Goal: Task Accomplishment & Management: Complete application form

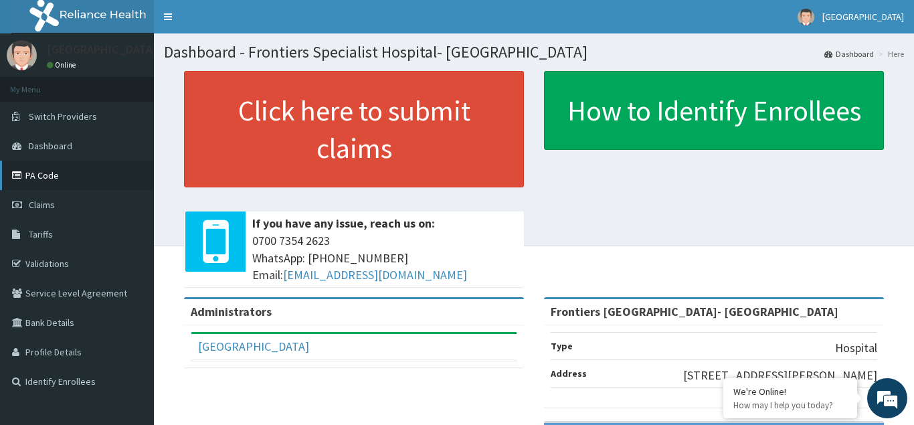
click at [74, 177] on link "PA Code" at bounding box center [77, 175] width 154 height 29
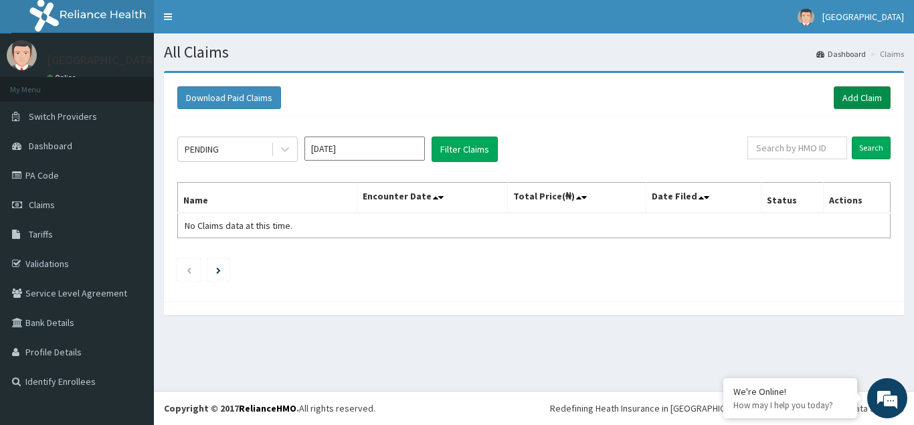
click at [860, 94] on link "Add Claim" at bounding box center [862, 97] width 57 height 23
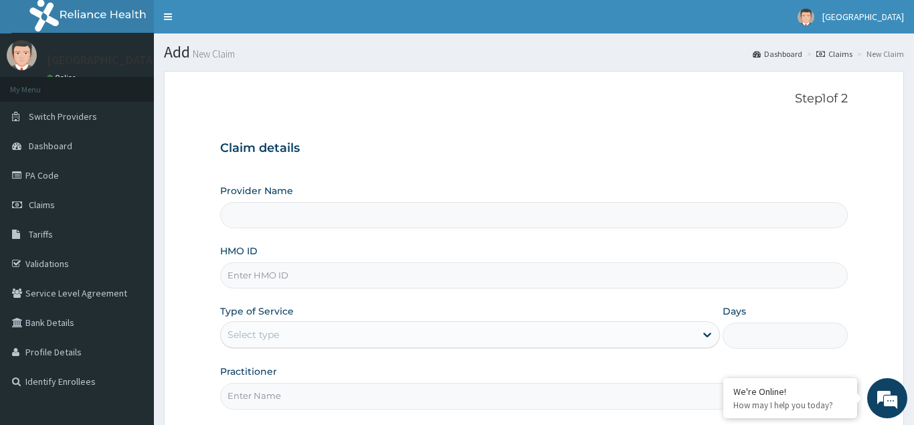
type input "Frontiers [GEOGRAPHIC_DATA]- [GEOGRAPHIC_DATA]"
click at [272, 270] on input "HMO ID" at bounding box center [534, 275] width 628 height 26
type input "BGC/10023/B"
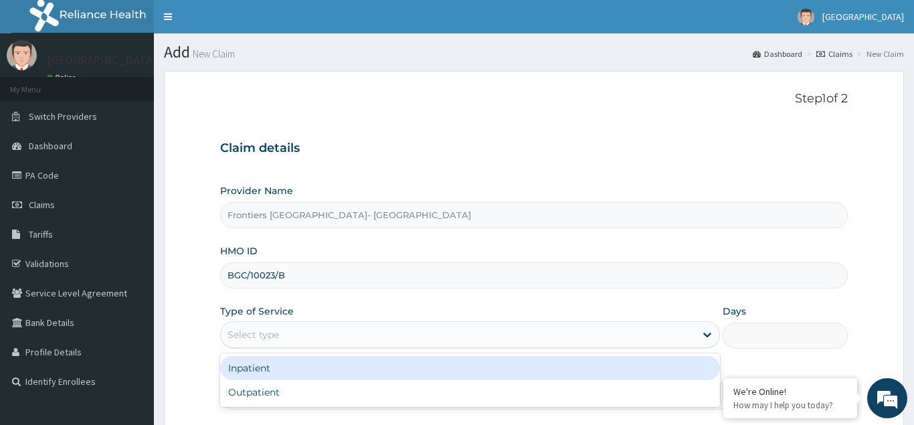
click at [301, 332] on div "Select type" at bounding box center [458, 334] width 475 height 21
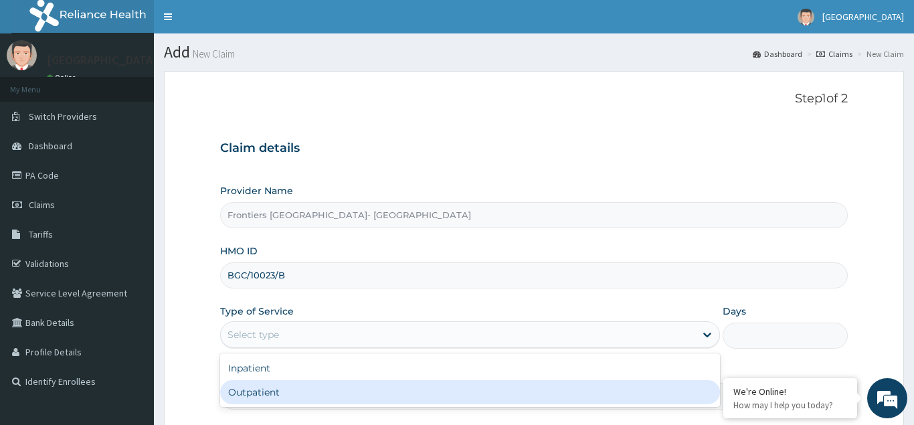
click at [276, 391] on div "Outpatient" at bounding box center [470, 392] width 501 height 24
type input "1"
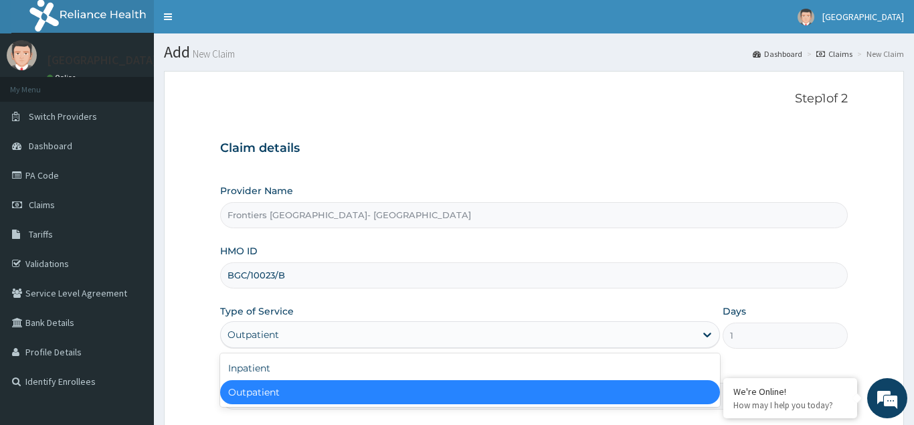
click at [300, 325] on div "Outpatient" at bounding box center [458, 334] width 475 height 21
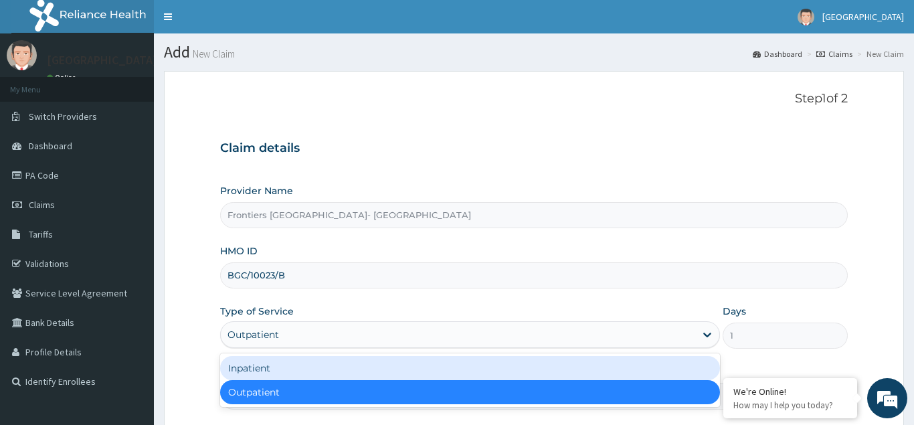
click at [266, 368] on div "Inpatient" at bounding box center [470, 368] width 501 height 24
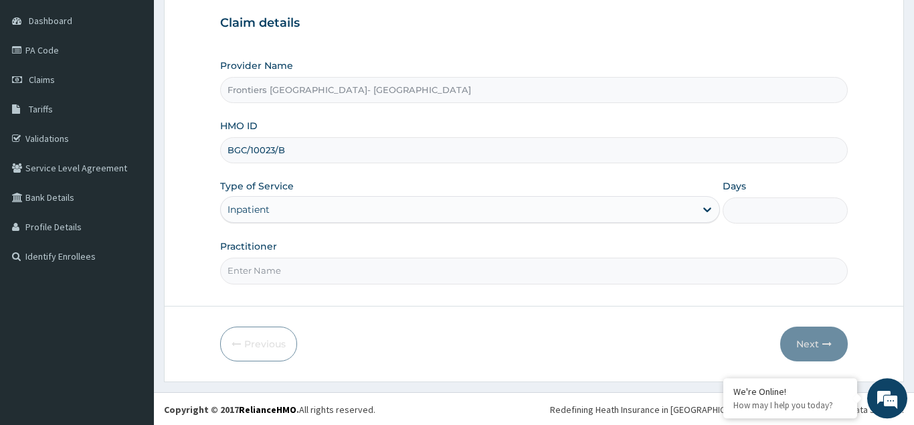
scroll to position [127, 0]
click at [260, 275] on input "Practitioner" at bounding box center [534, 269] width 628 height 26
click at [242, 268] on input "DRMBABA" at bounding box center [534, 269] width 628 height 26
type input "DR MBABA"
click at [248, 148] on input "BGC/10023/B" at bounding box center [534, 149] width 628 height 26
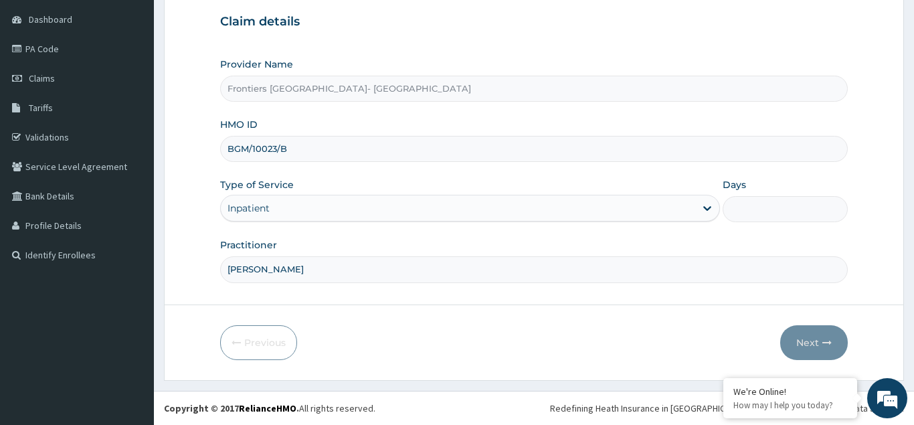
type input "BGM/10023/B"
click at [796, 214] on input "Days" at bounding box center [785, 209] width 125 height 26
type input "3"
click at [812, 344] on button "Next" at bounding box center [815, 342] width 68 height 35
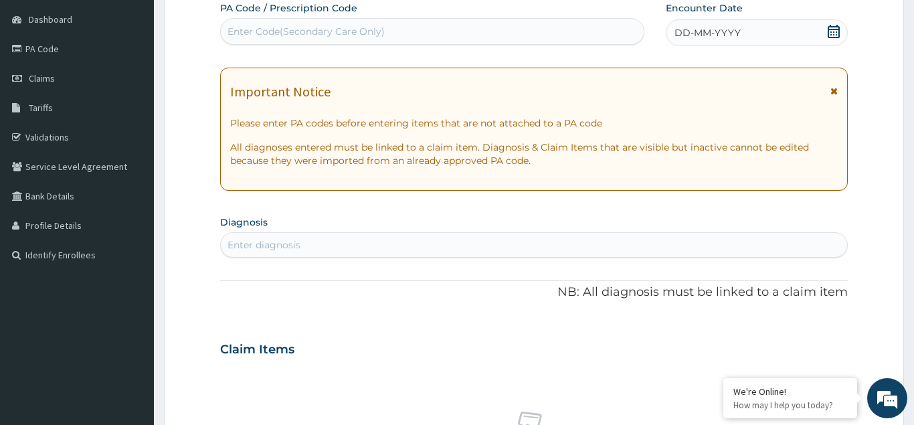
click at [837, 29] on icon at bounding box center [834, 31] width 12 height 13
click at [253, 242] on div "Enter diagnosis" at bounding box center [264, 244] width 73 height 13
click at [845, 33] on div "DD-MM-YYYY" at bounding box center [757, 32] width 182 height 27
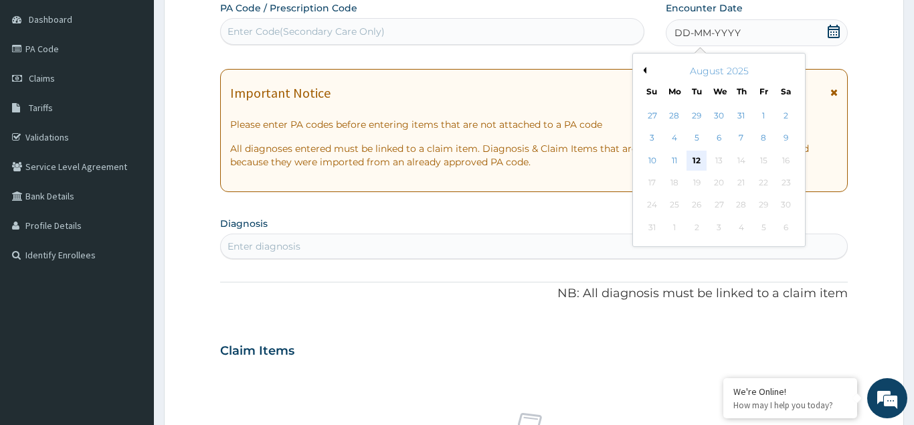
click at [700, 159] on div "12" at bounding box center [697, 161] width 20 height 20
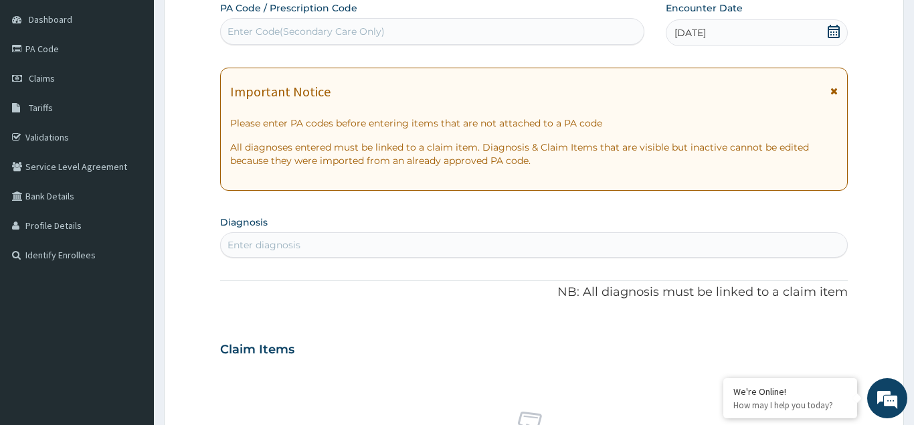
click at [244, 236] on div "Enter diagnosis" at bounding box center [534, 244] width 627 height 21
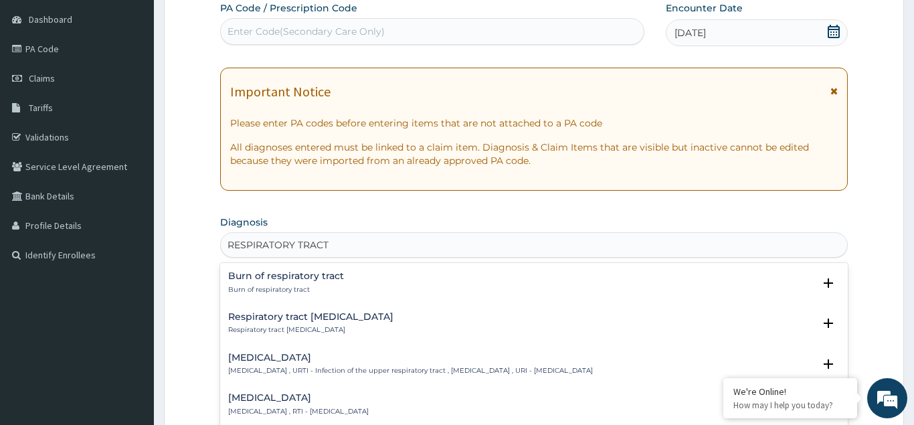
type input "RESPIRATORY TRACT"
click at [311, 399] on h4 "Respiratory tract infection" at bounding box center [298, 398] width 141 height 10
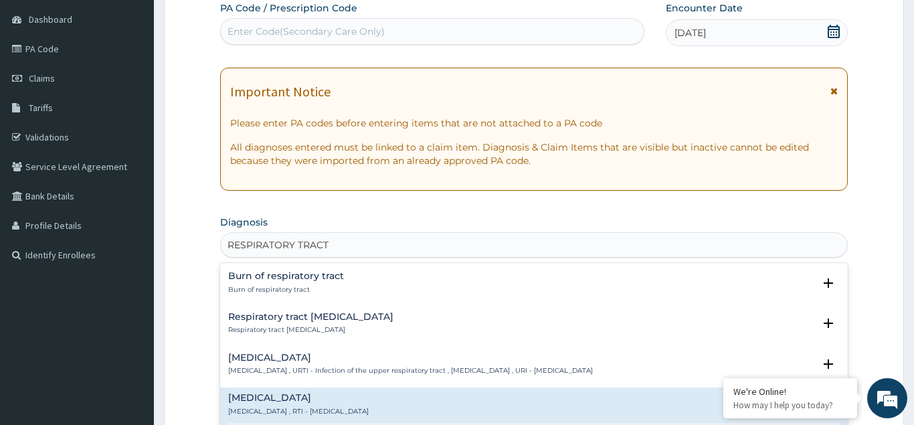
click at [311, 399] on h4 "Respiratory tract infection" at bounding box center [298, 398] width 141 height 10
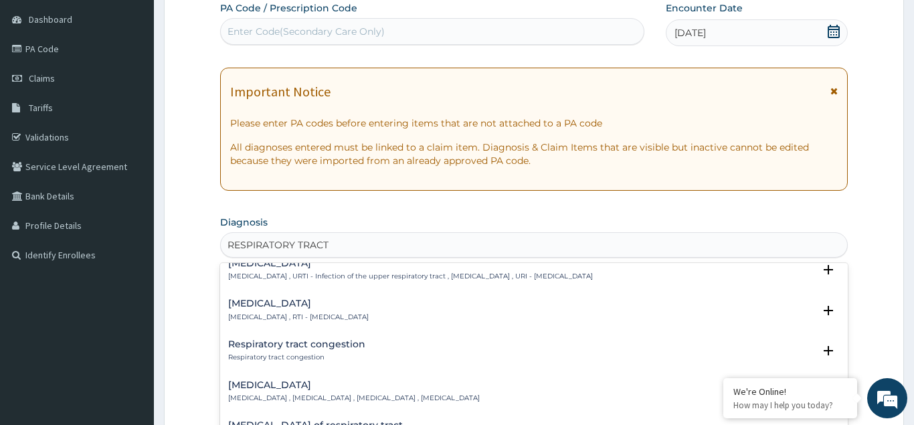
scroll to position [72, 0]
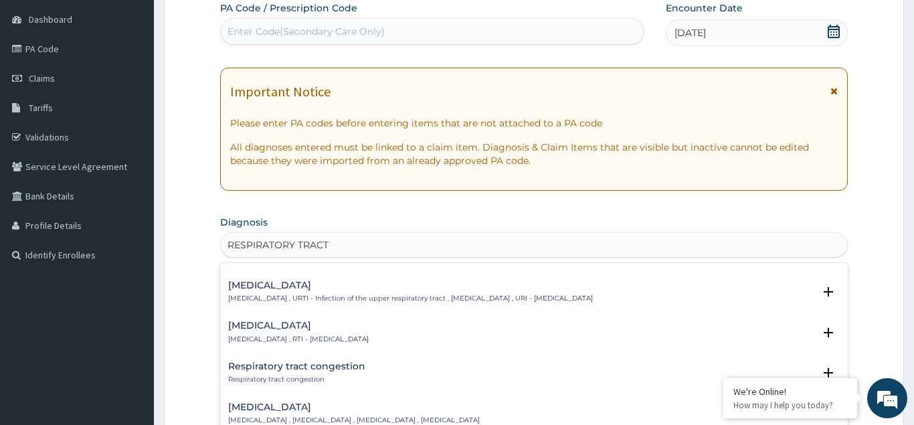
click at [323, 324] on h4 "Respiratory tract infection" at bounding box center [298, 326] width 141 height 10
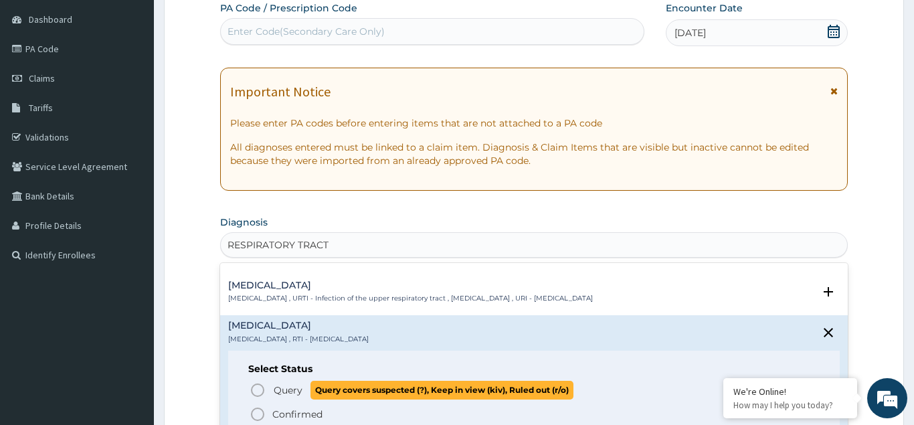
click at [256, 393] on icon "status option query" at bounding box center [258, 390] width 16 height 16
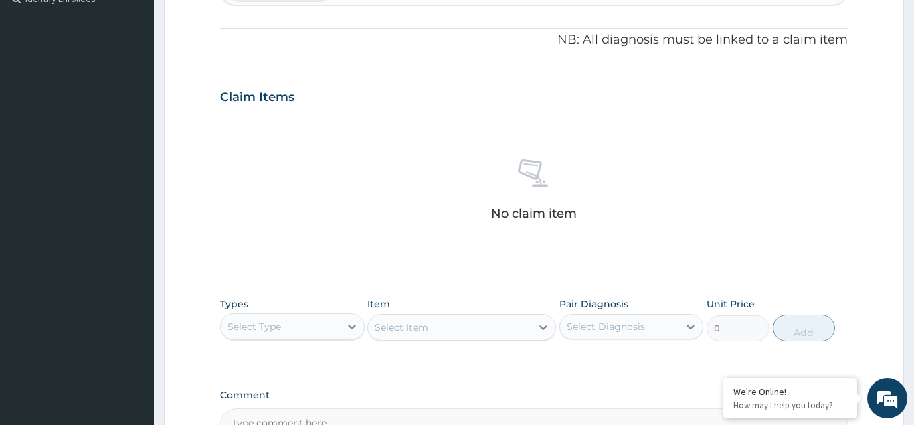
scroll to position [536, 0]
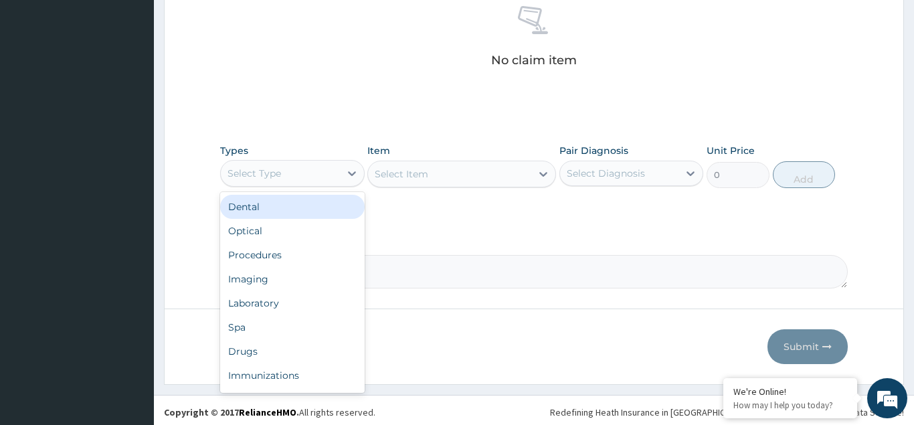
click at [313, 172] on div "Select Type" at bounding box center [280, 173] width 119 height 21
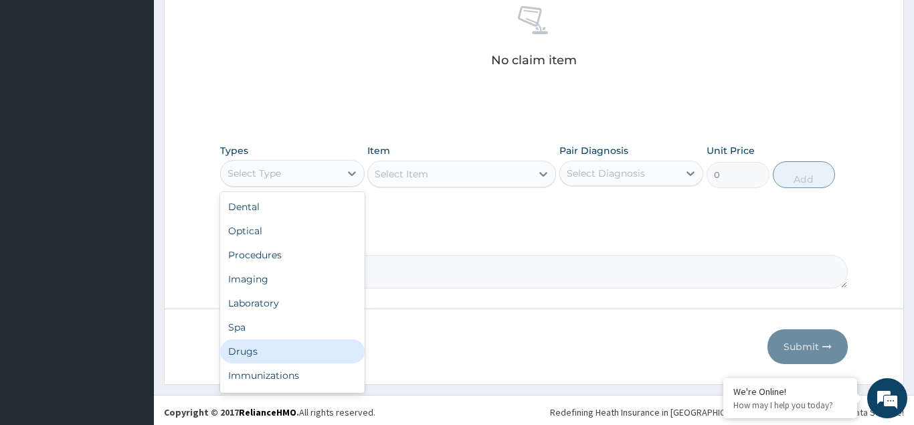
scroll to position [46, 0]
click at [277, 356] on div "Others" at bounding box center [292, 354] width 145 height 24
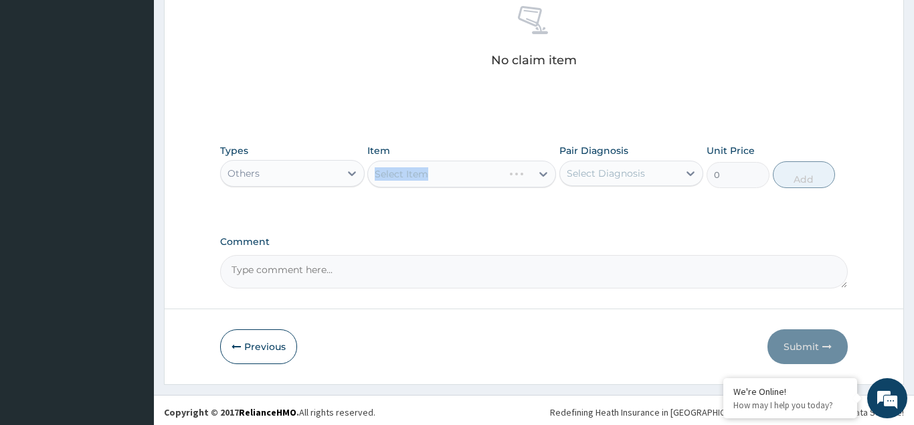
click at [428, 175] on div "Select Item" at bounding box center [462, 174] width 189 height 27
click at [456, 181] on div "Select Item" at bounding box center [449, 173] width 163 height 21
type input "SPECIA"
click at [278, 180] on div "Others" at bounding box center [280, 173] width 119 height 21
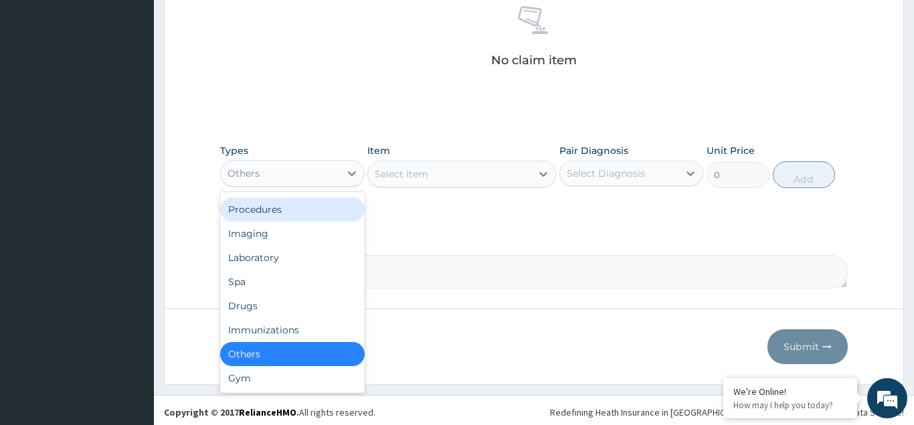
click at [280, 210] on div "Procedures" at bounding box center [292, 209] width 145 height 24
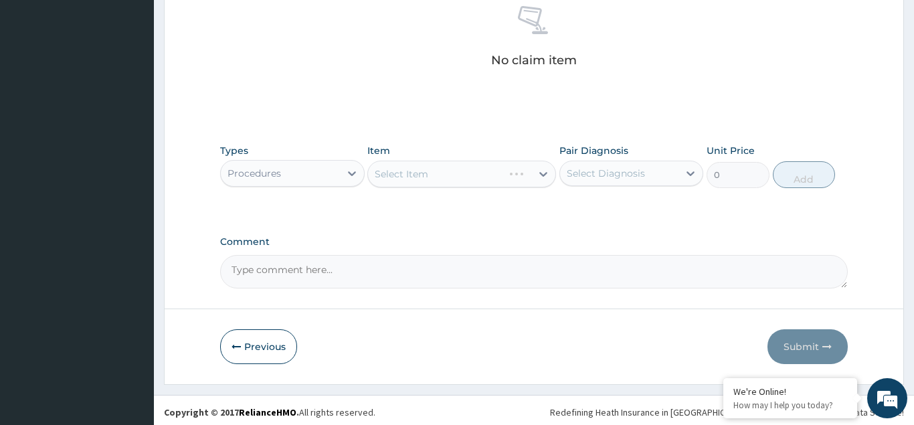
click at [398, 169] on div "Select Item" at bounding box center [462, 174] width 189 height 27
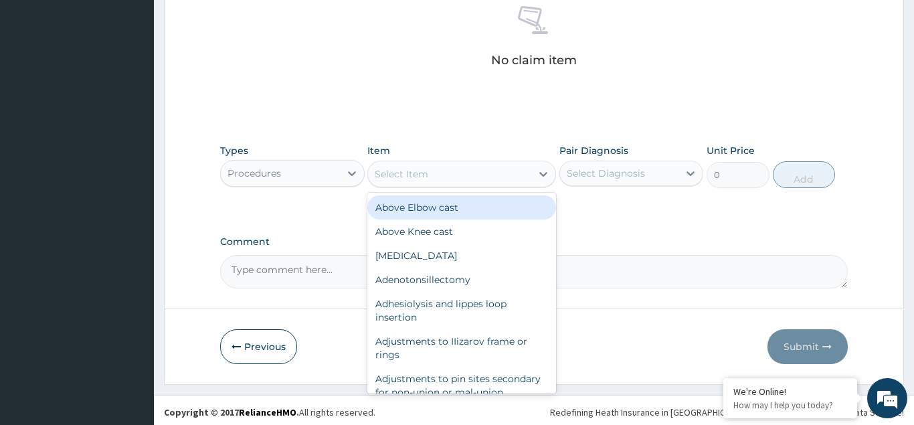
click at [479, 167] on div "Select Item" at bounding box center [449, 173] width 163 height 21
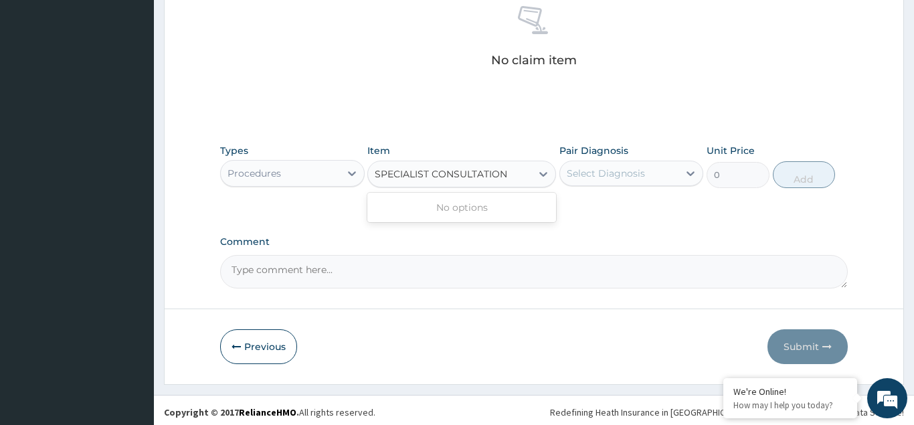
type input "SPECIALIST CONSULTATION"
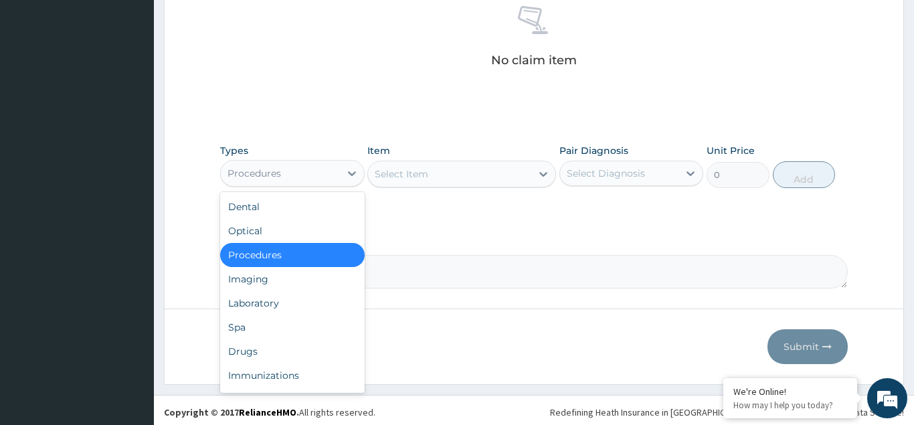
click at [268, 171] on div "Procedures" at bounding box center [255, 173] width 54 height 13
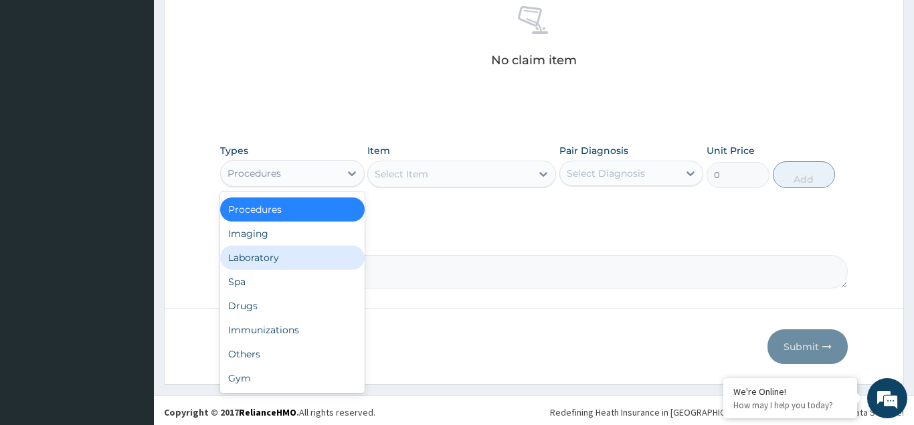
click at [280, 254] on div "Laboratory" at bounding box center [292, 258] width 145 height 24
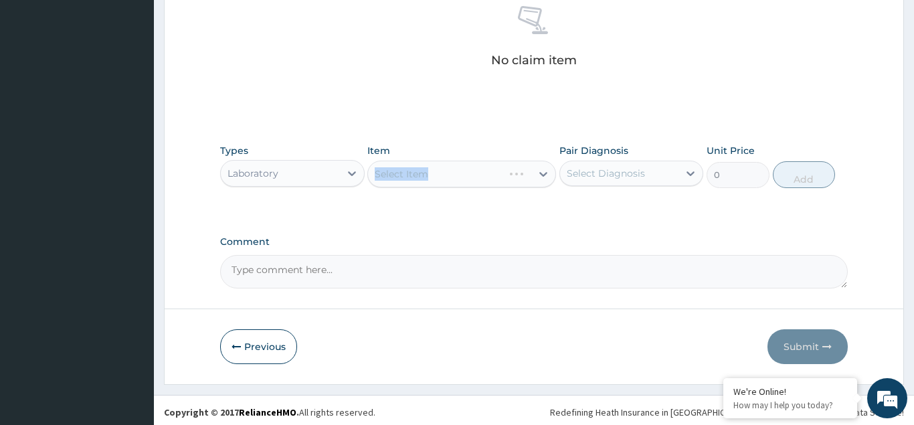
click at [394, 173] on div "Select Item" at bounding box center [462, 174] width 189 height 27
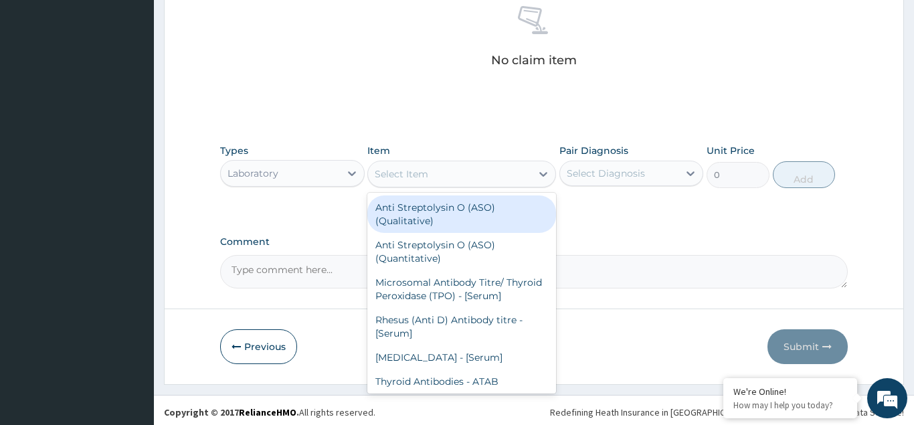
click at [500, 174] on div "Select Item" at bounding box center [449, 173] width 163 height 21
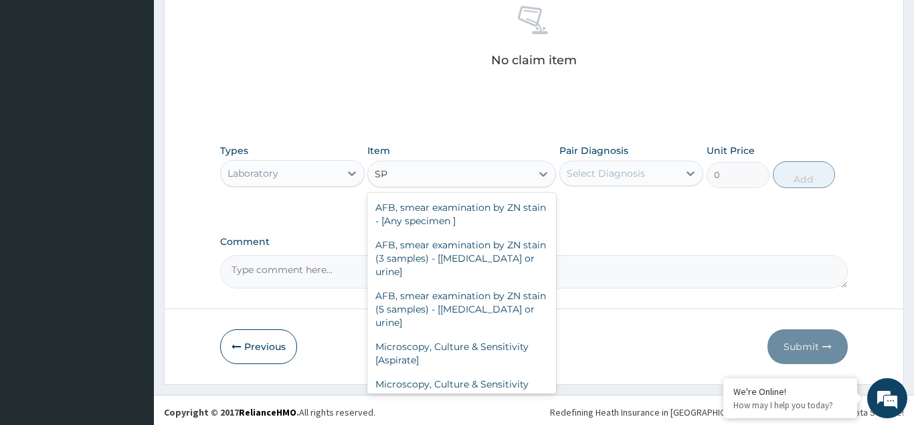
type input "S"
